Goal: Information Seeking & Learning: Learn about a topic

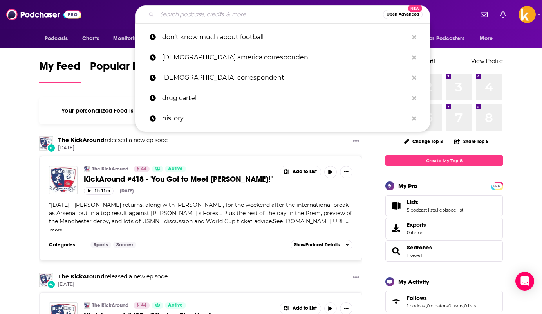
click at [258, 15] on input "Search podcasts, credits, & more..." at bounding box center [270, 14] width 226 height 13
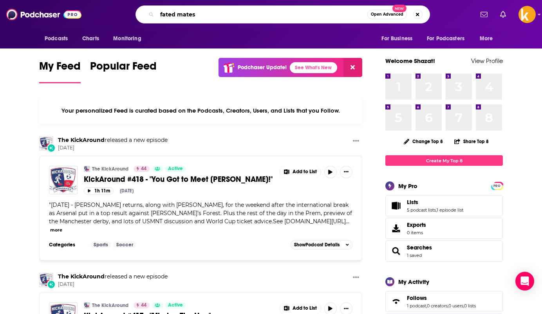
type input "fated mates"
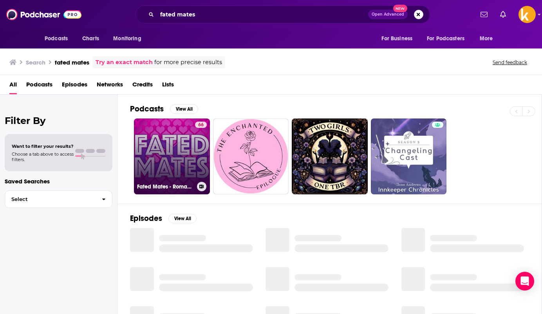
click at [169, 159] on link "66 Fated Mates - Romance Books for Novel People" at bounding box center [172, 157] width 76 height 76
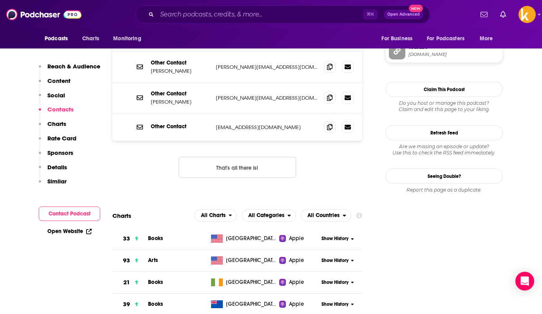
scroll to position [836, 0]
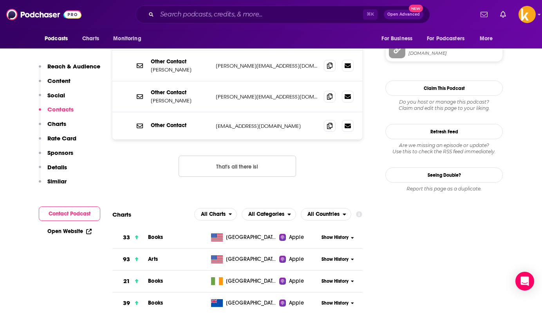
click at [153, 234] on span "Books" at bounding box center [155, 237] width 15 height 7
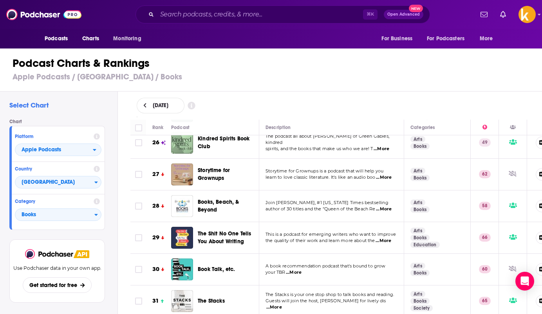
scroll to position [825, 0]
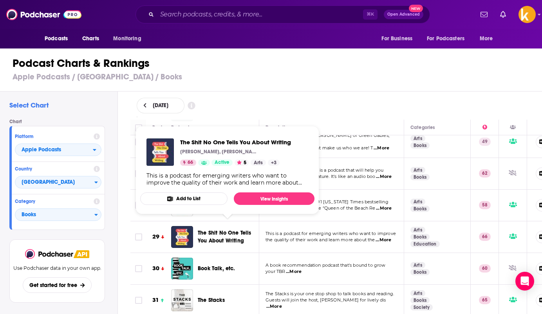
click at [218, 229] on span "The Shit No One Tells You About Writing" at bounding box center [227, 237] width 59 height 16
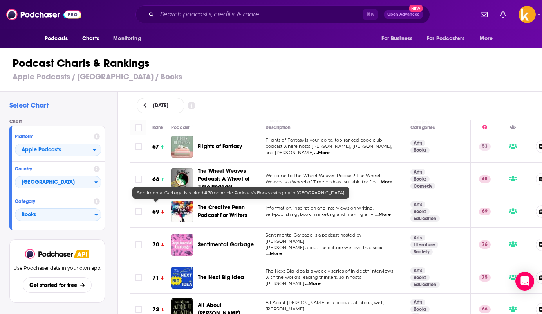
scroll to position [2177, 0]
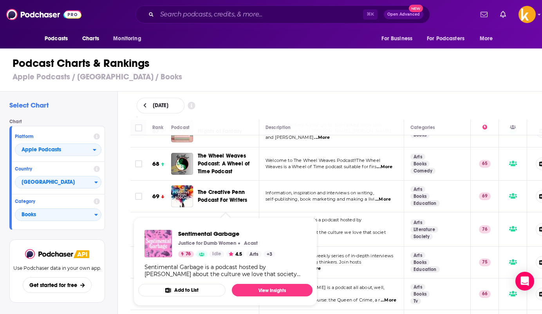
click at [220, 226] on span "Sentimental Garbage" at bounding box center [226, 229] width 56 height 7
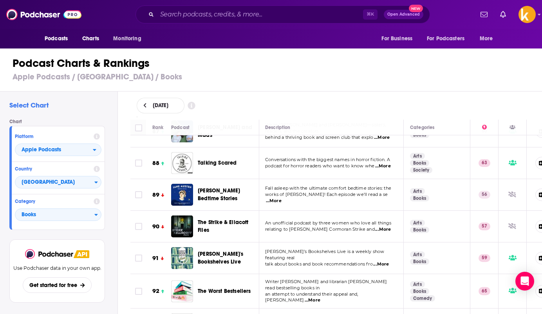
scroll to position [2826, 0]
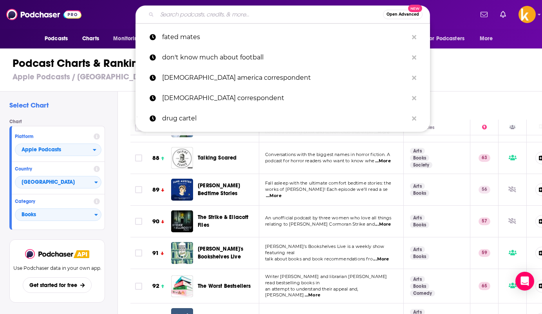
click at [188, 14] on input "Search podcasts, credits, & more..." at bounding box center [270, 14] width 226 height 13
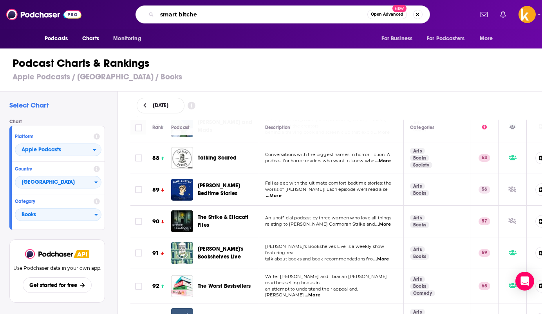
type input "smart bitches"
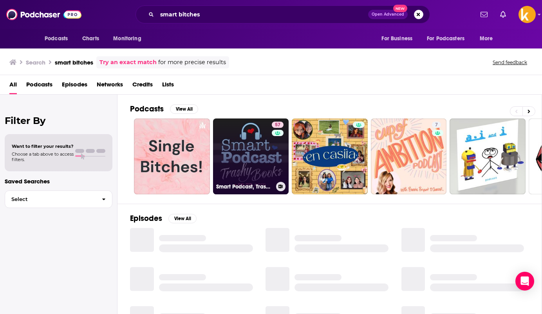
click at [254, 155] on link "57 Smart Podcast, Trashy Books: A Romance Novel Podcast" at bounding box center [251, 157] width 76 height 76
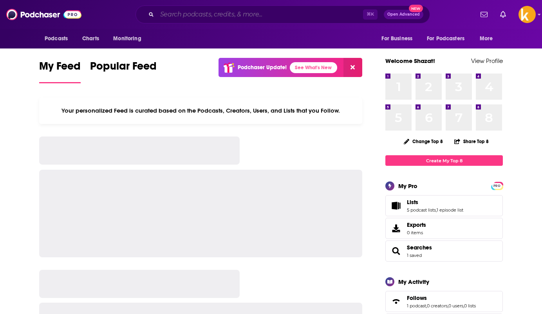
click at [248, 18] on input "Search podcasts, credits, & more..." at bounding box center [260, 14] width 206 height 13
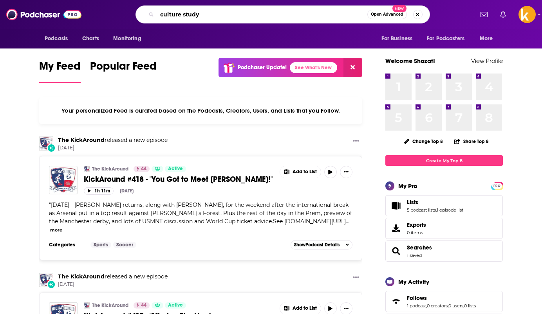
type input "culture study"
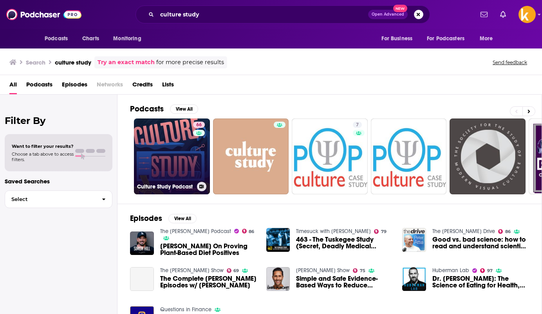
click at [173, 152] on link "66 Culture Study Podcast" at bounding box center [172, 157] width 76 height 76
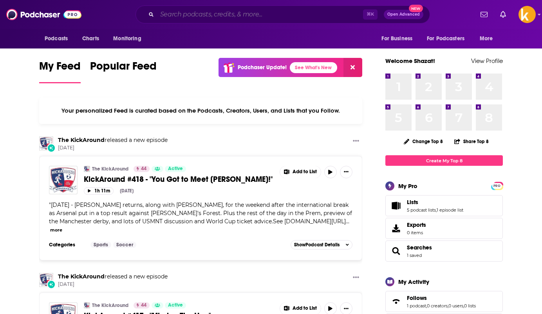
click at [254, 13] on input "Search podcasts, credits, & more..." at bounding box center [260, 14] width 206 height 13
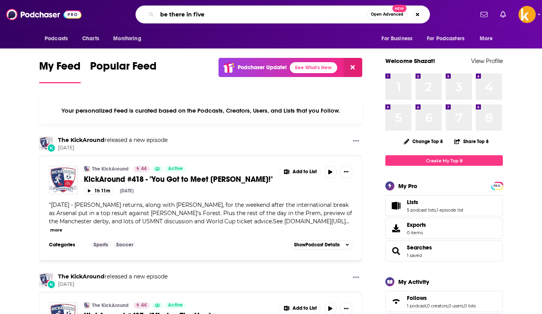
type input "be there in five"
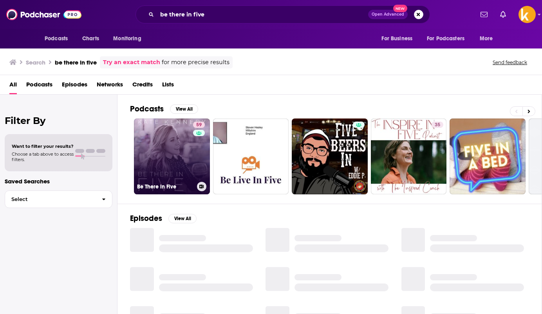
click at [155, 155] on link "59 Be There in Five" at bounding box center [172, 157] width 76 height 76
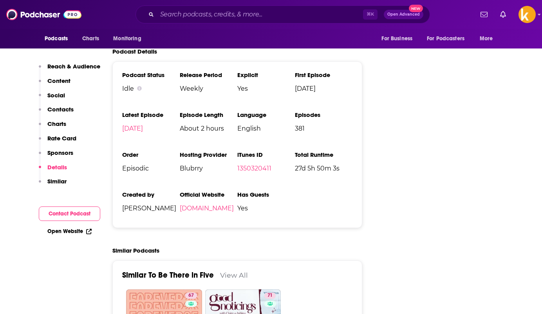
scroll to position [1702, 0]
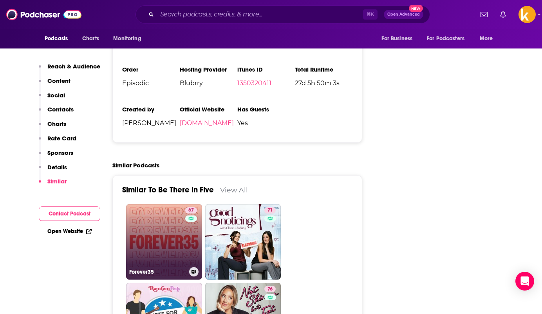
click at [152, 212] on link "67 Forever35" at bounding box center [164, 242] width 76 height 76
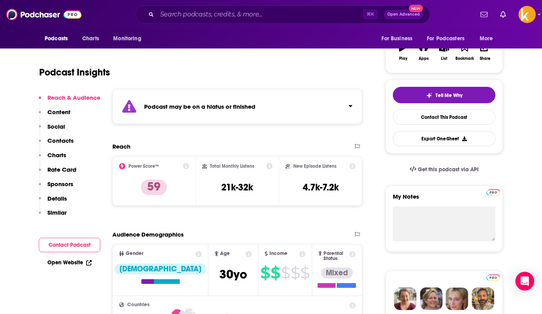
scroll to position [135, 0]
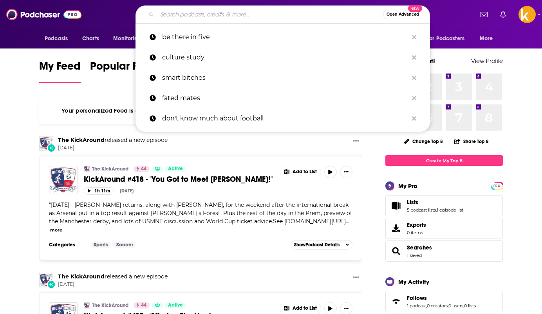
click at [200, 13] on input "Search podcasts, credits, & more..." at bounding box center [270, 14] width 226 height 13
type input "s"
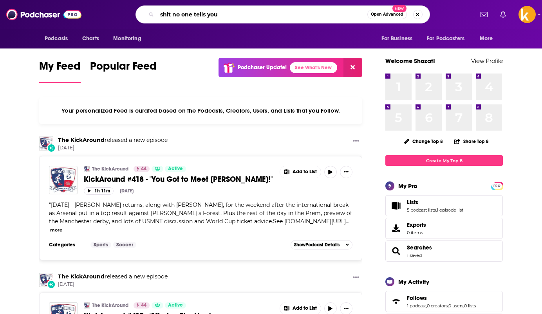
type input "shit no one tells you"
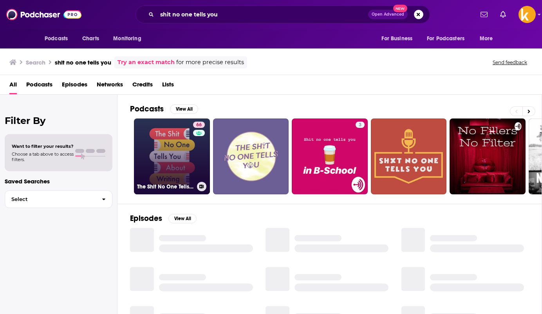
click at [156, 138] on link "66 The Shit No One Tells You About Writing" at bounding box center [172, 157] width 76 height 76
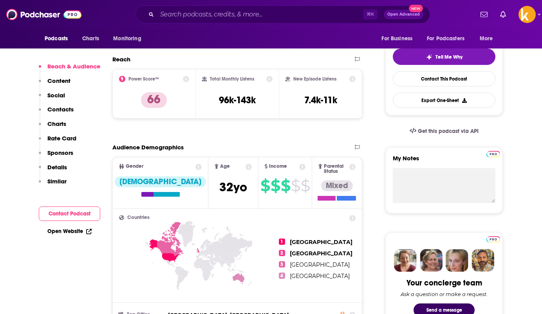
scroll to position [158, 0]
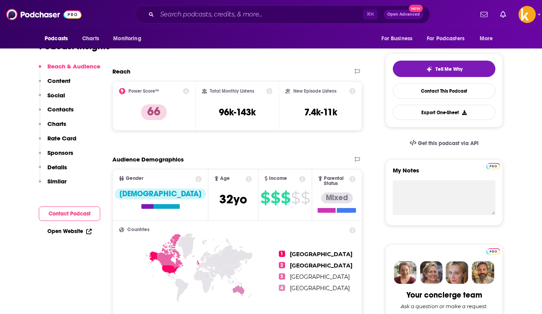
click at [186, 92] on icon at bounding box center [186, 91] width 6 height 6
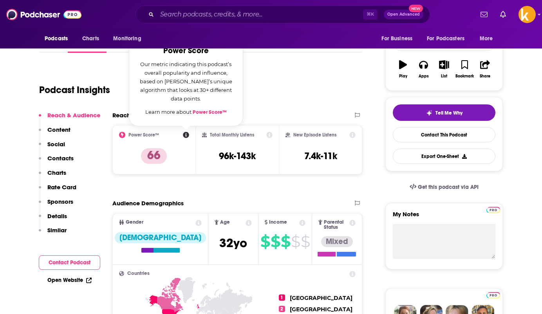
scroll to position [113, 0]
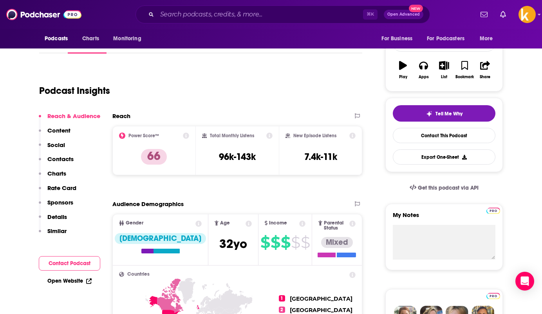
click at [189, 175] on div "Power Score™ 66" at bounding box center [153, 150] width 83 height 49
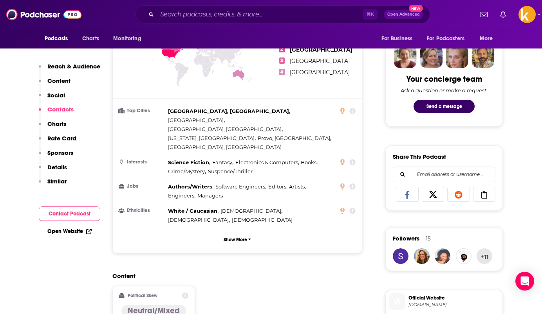
scroll to position [91, 0]
